Goal: Information Seeking & Learning: Learn about a topic

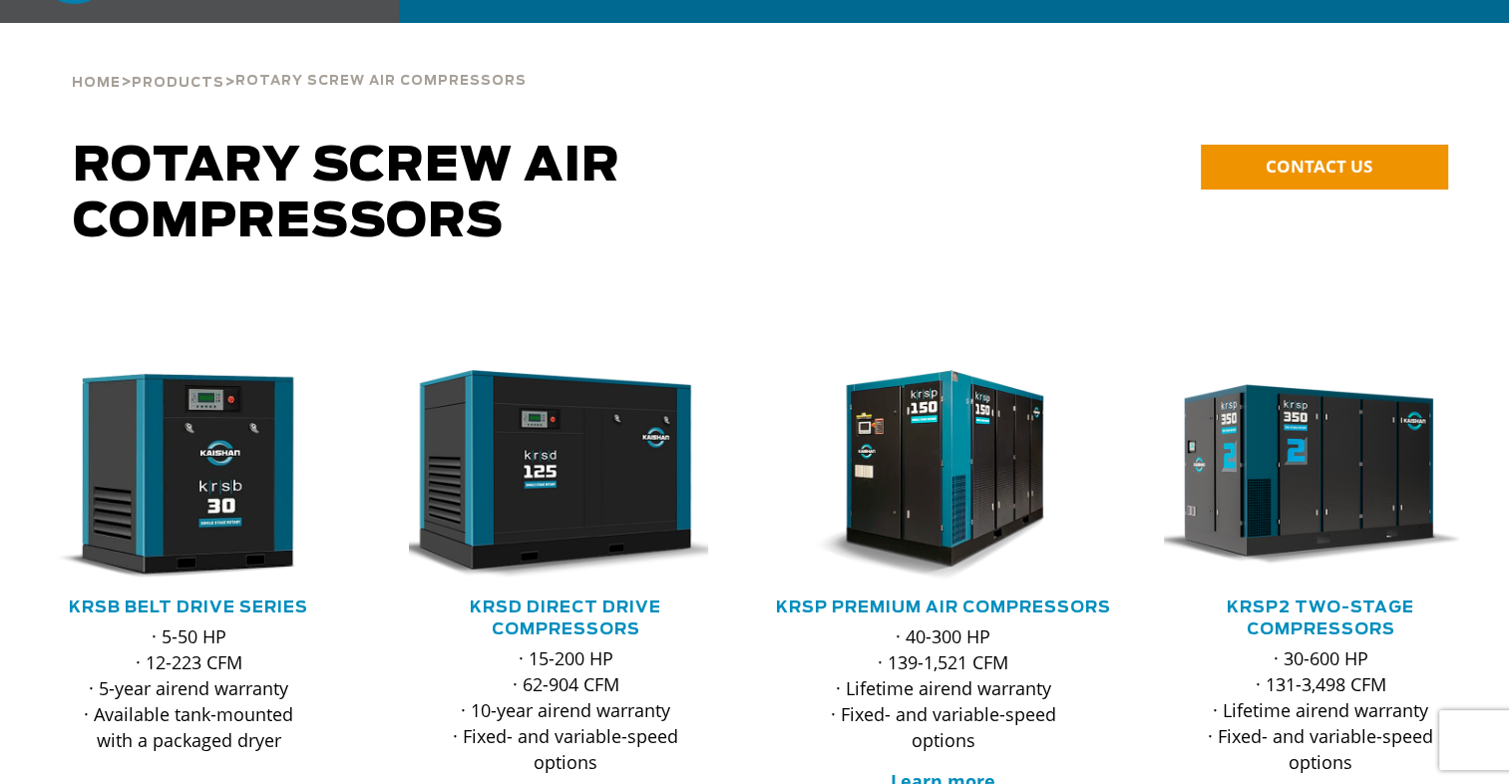
scroll to position [174, 0]
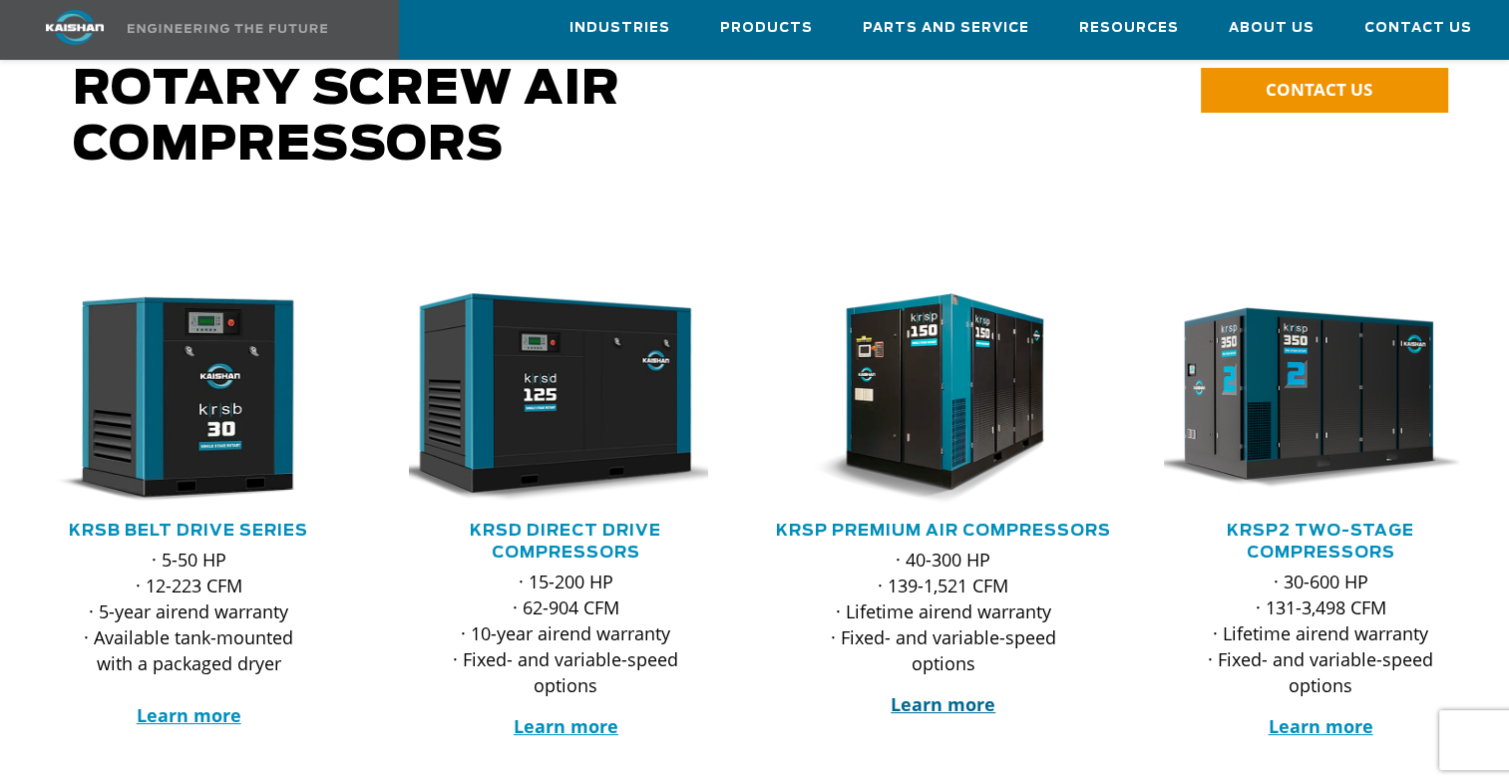
click at [932, 692] on strong "Learn more" at bounding box center [943, 704] width 105 height 24
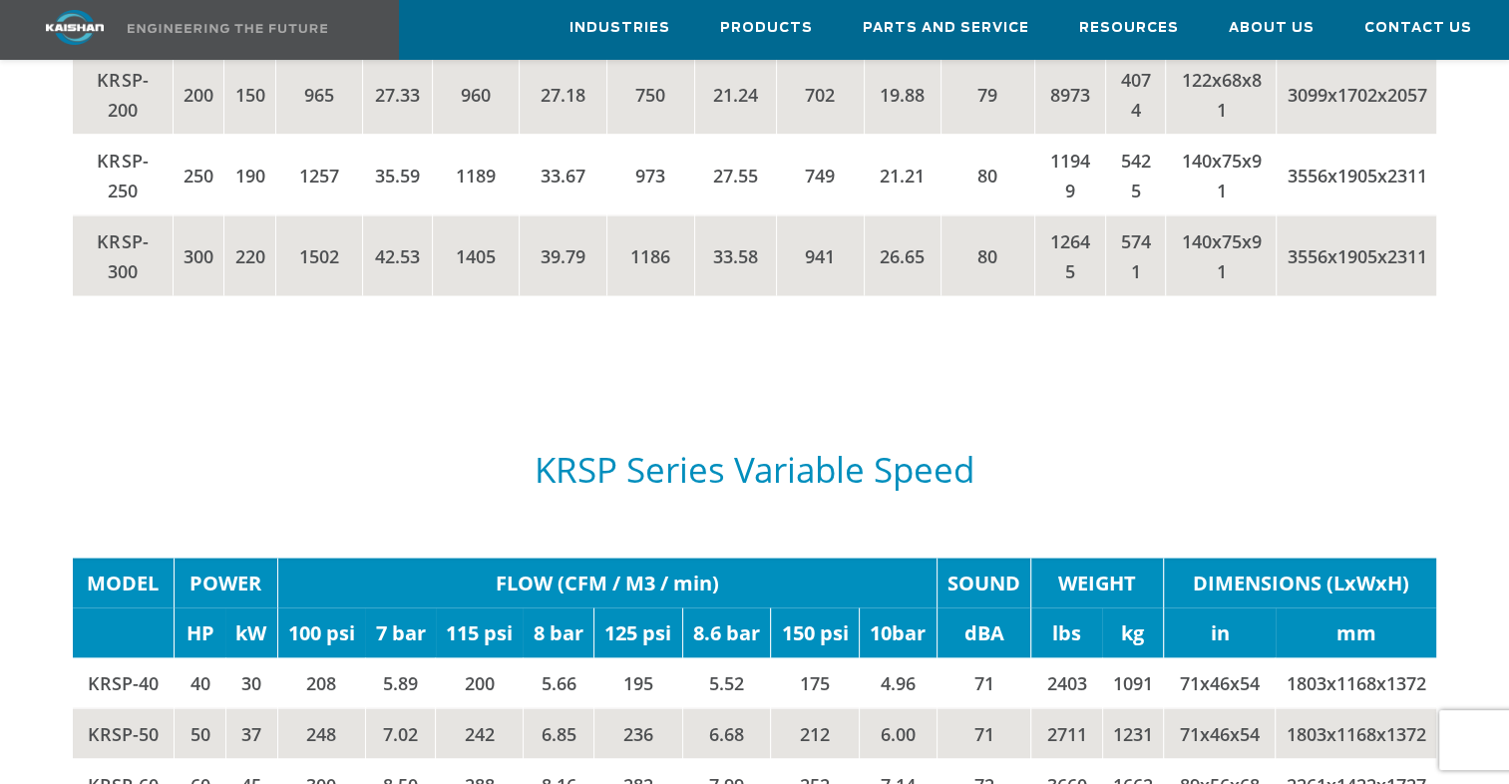
scroll to position [4631, 0]
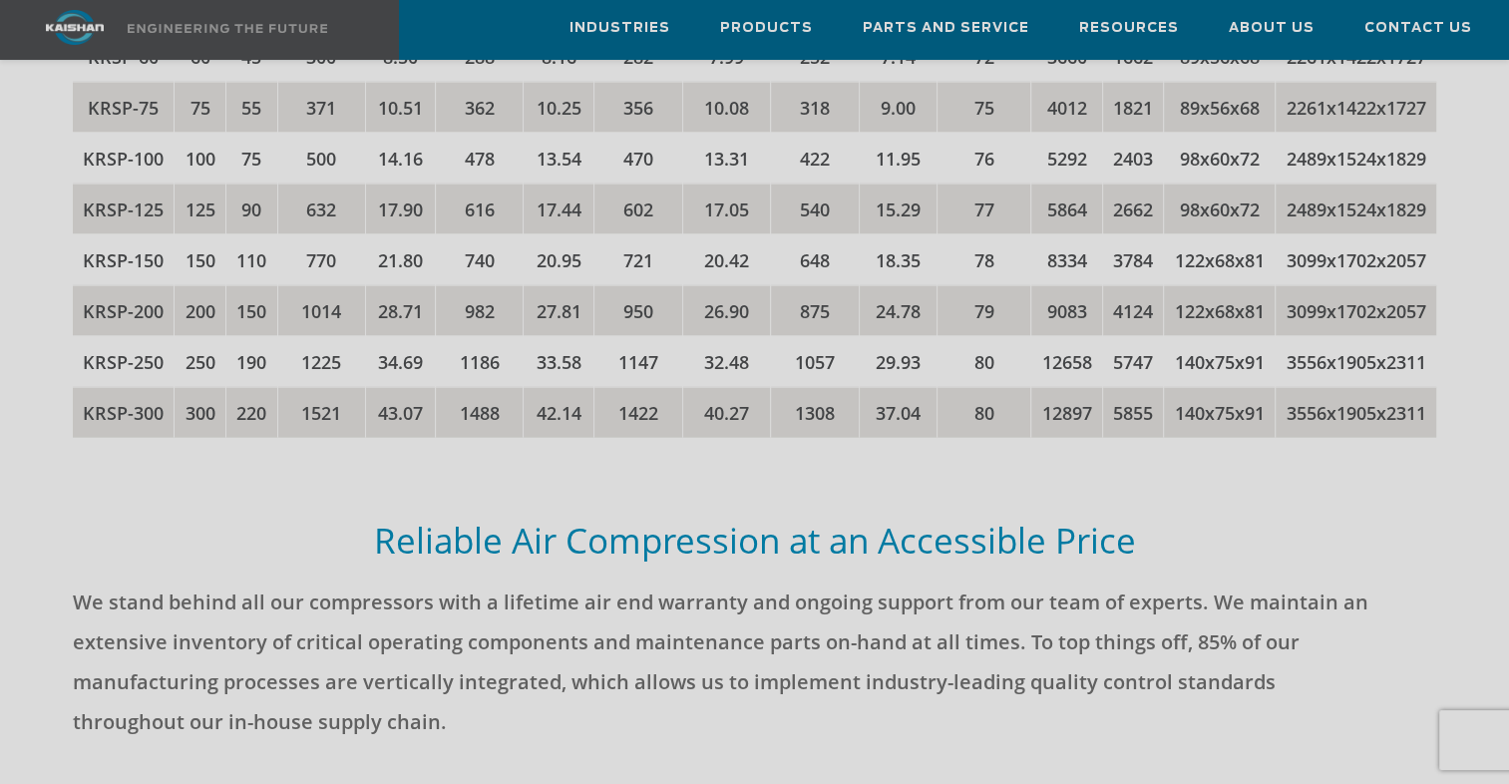
click at [117, 620] on div "Want to run with the Big Dogs? JOIN THE NEWSLETTER TO GET: FREE email updates F…" at bounding box center [754, 392] width 1509 height 784
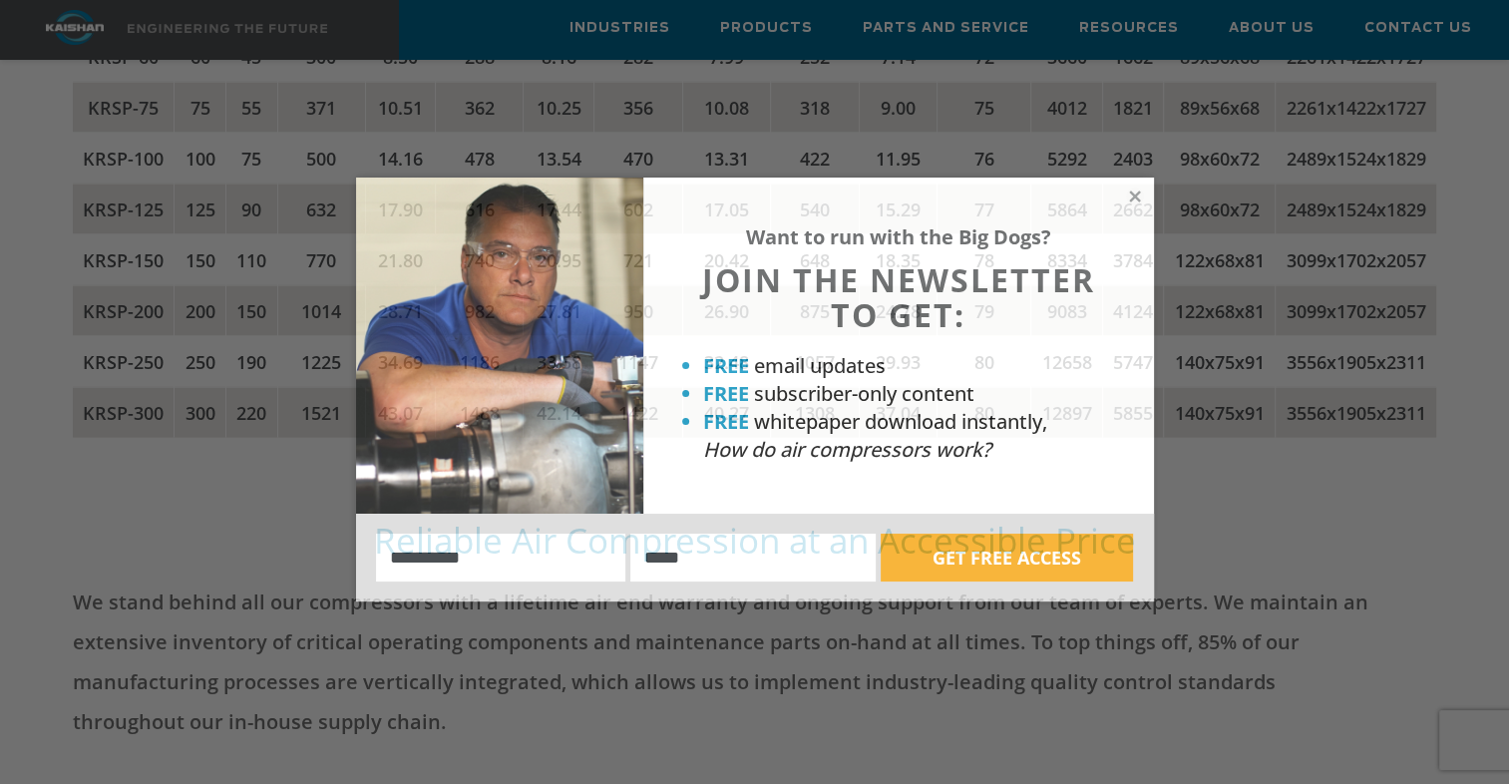
click at [117, 620] on div "Want to run with the Big Dogs? JOIN THE NEWSLETTER TO GET: FREE email updates F…" at bounding box center [754, 392] width 1509 height 784
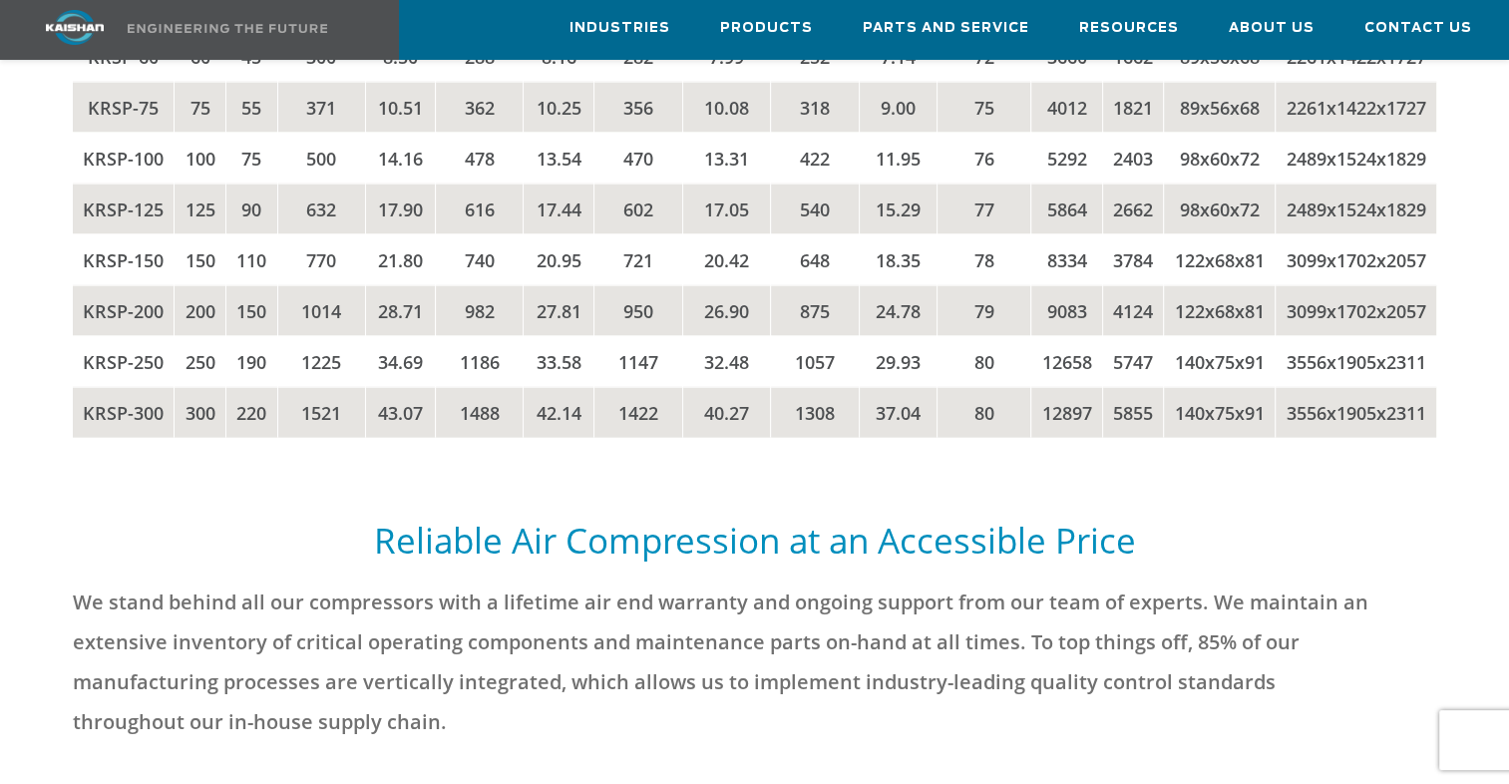
click at [117, 387] on td "KRSP-250" at bounding box center [124, 361] width 102 height 51
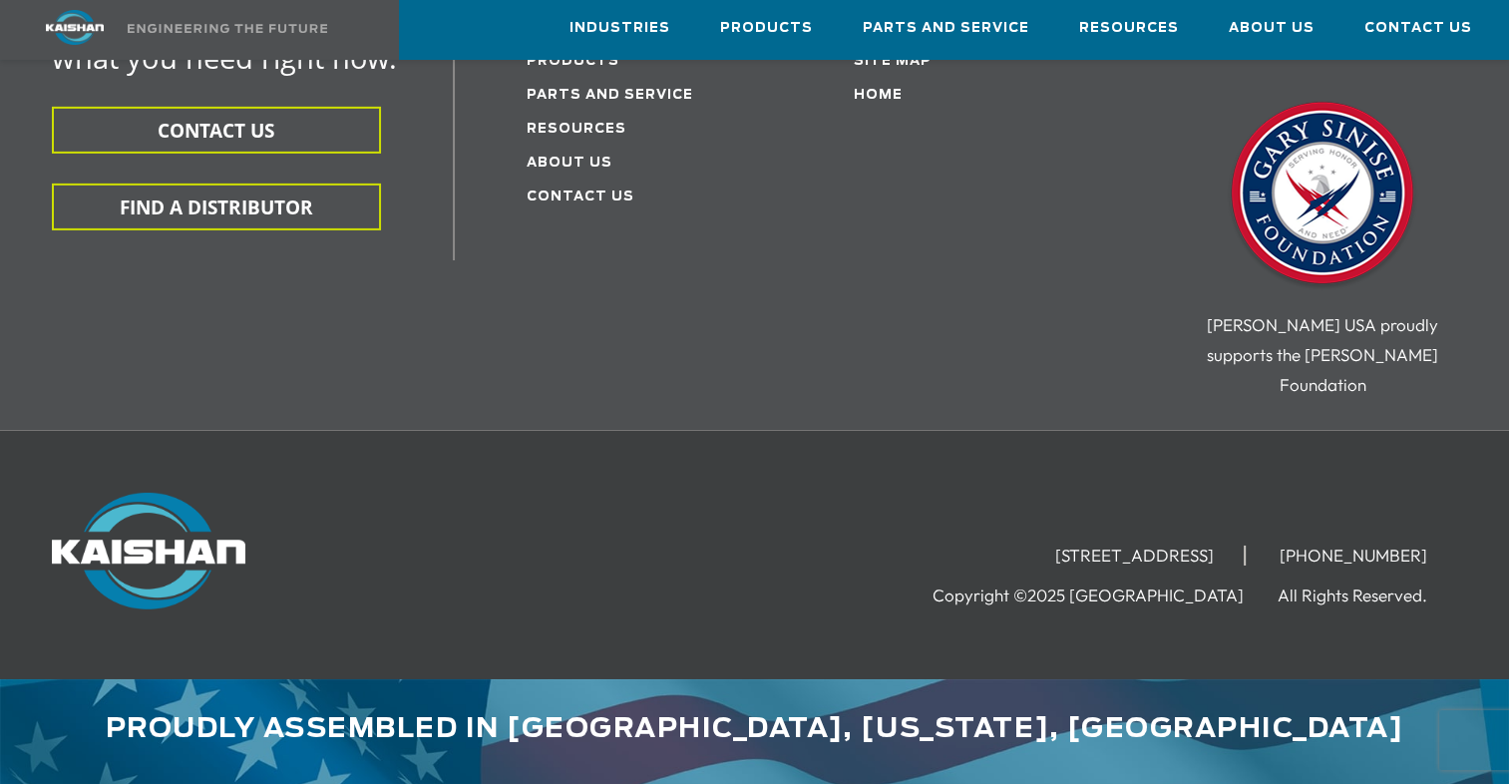
scroll to position [6736, 0]
click at [573, 68] on link "Products" at bounding box center [573, 61] width 93 height 13
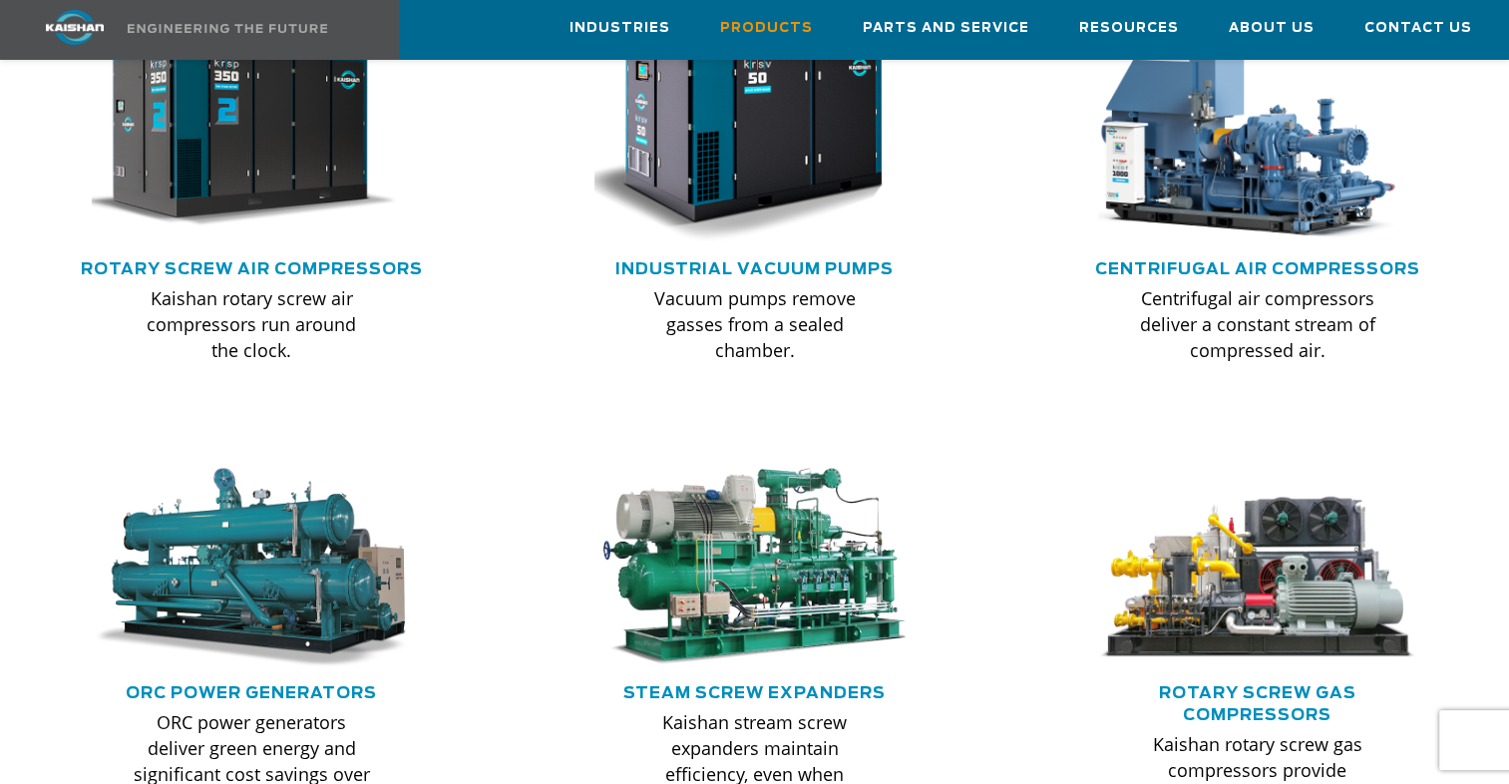
scroll to position [1244, 0]
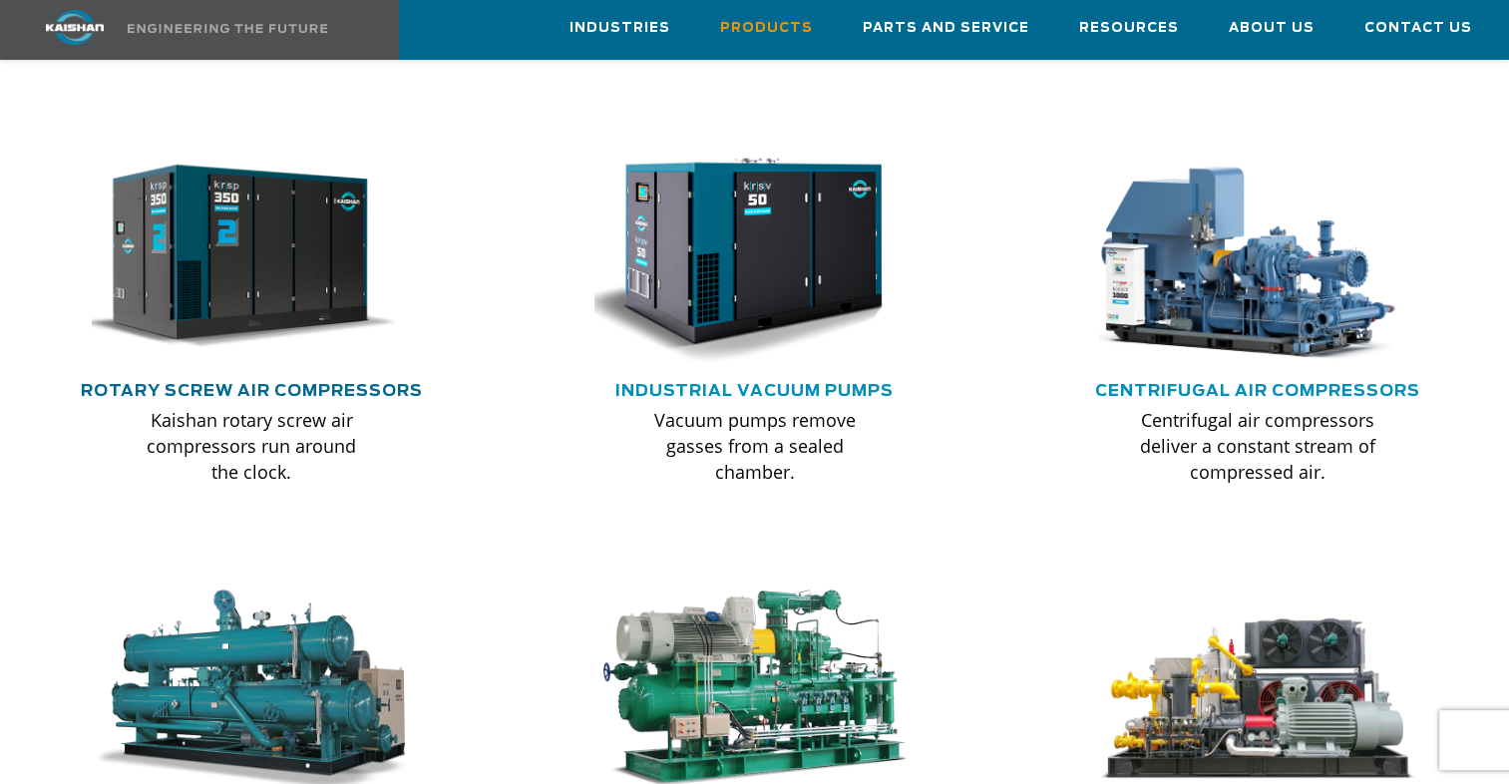
click at [144, 383] on link "Rotary Screw Air Compressors" at bounding box center [252, 391] width 342 height 16
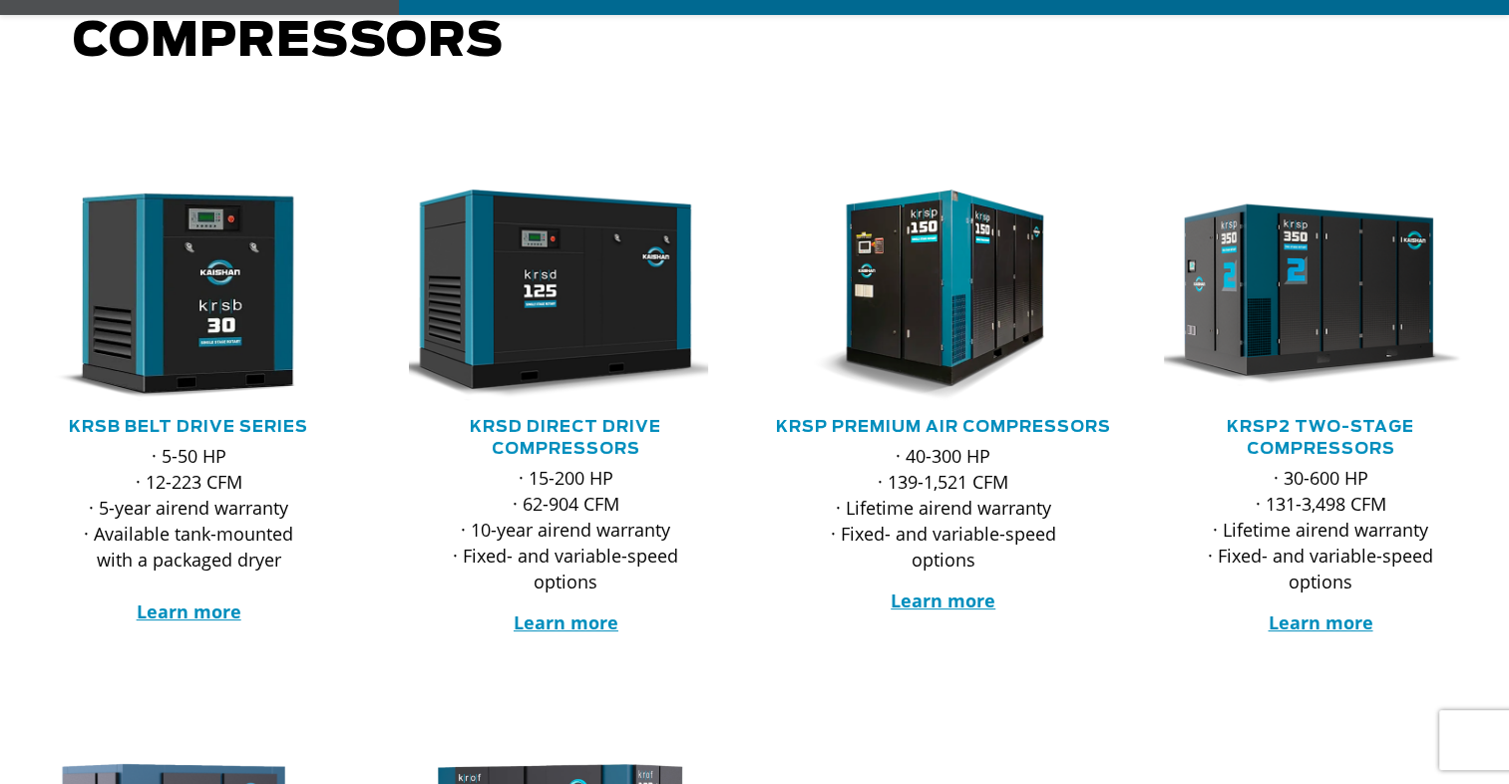
scroll to position [394, 0]
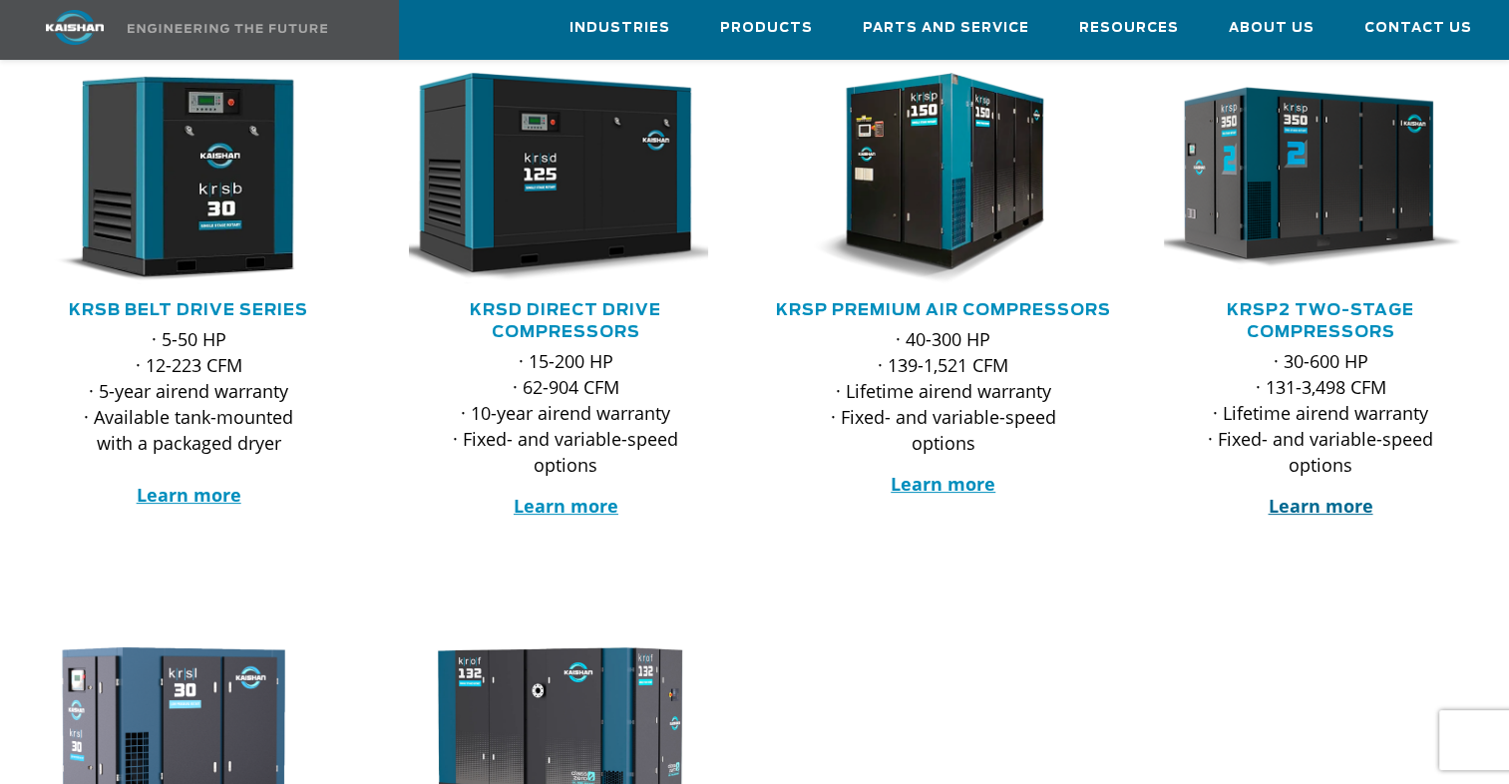
click at [1320, 494] on strong "Learn more" at bounding box center [1320, 506] width 105 height 24
